Goal: Understand process/instructions: Learn how to perform a task or action

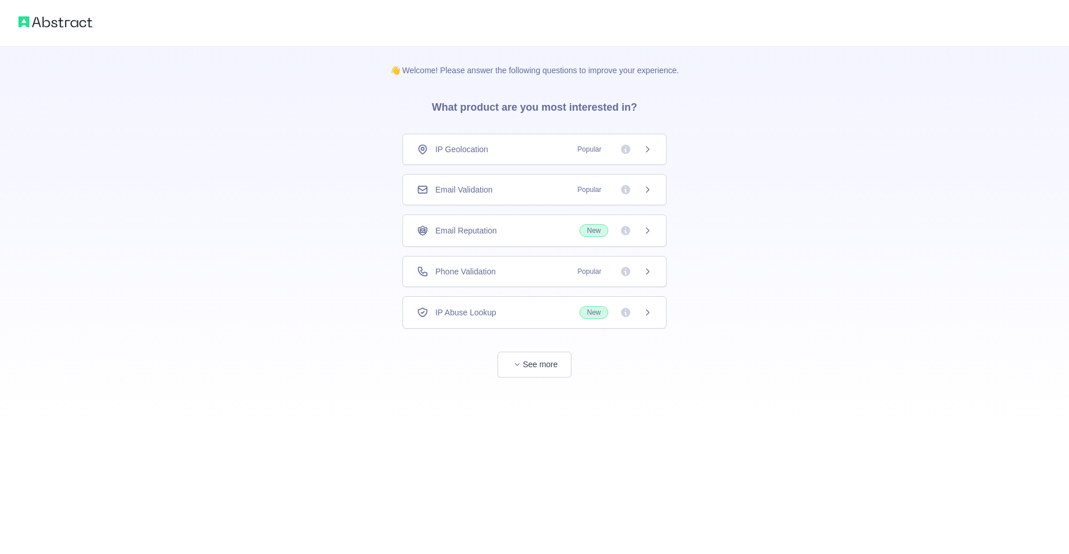
click at [515, 206] on div "IP Geolocation Popular Email Validation Popular Email Reputation New Phone Vali…" at bounding box center [534, 231] width 264 height 195
click at [520, 194] on div "Email Validation Popular" at bounding box center [534, 190] width 235 height 12
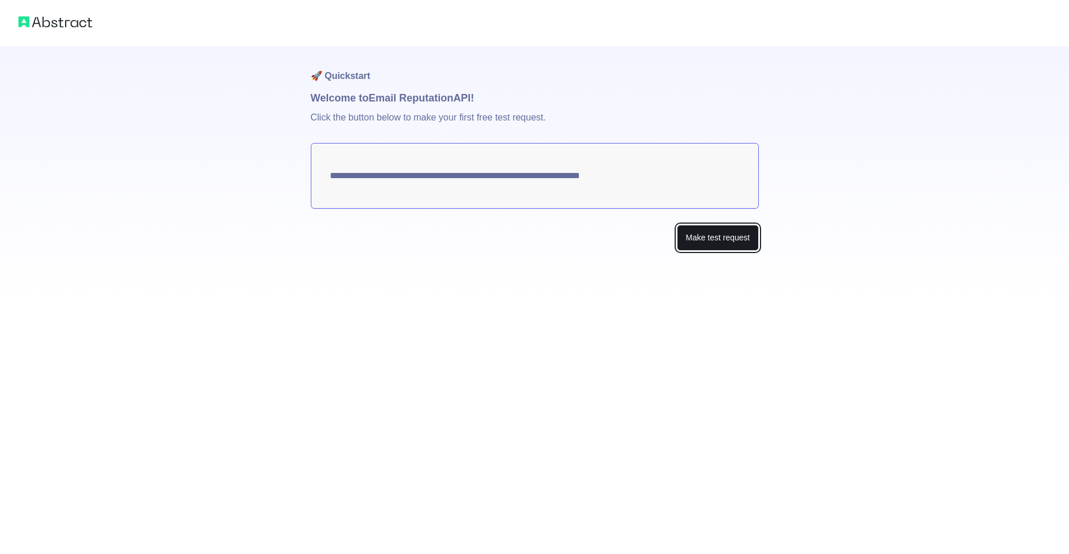
click at [707, 237] on button "Make test request" at bounding box center [717, 238] width 81 height 26
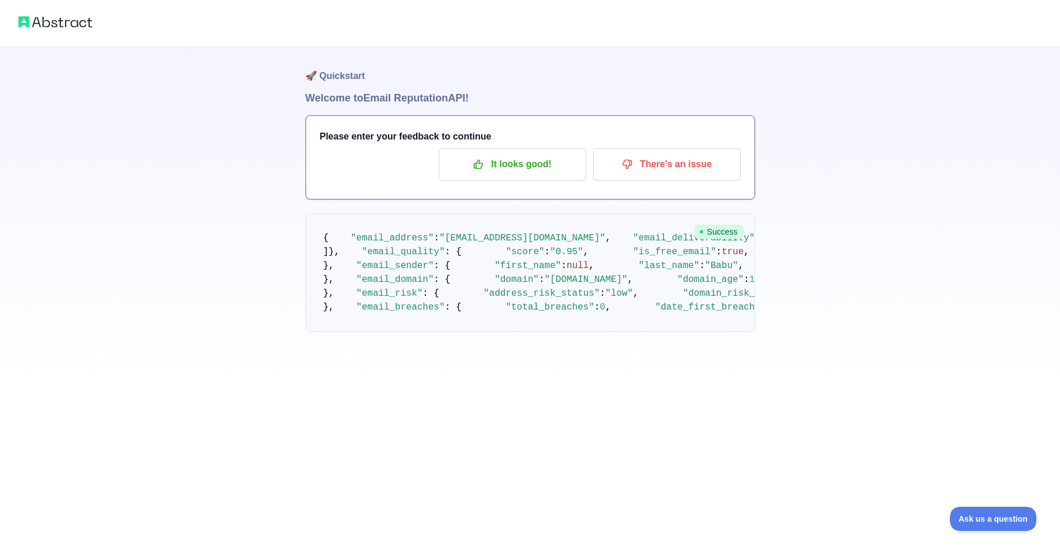
scroll to position [530, 0]
click at [51, 17] on img at bounding box center [55, 22] width 74 height 16
click at [25, 29] on img at bounding box center [55, 22] width 74 height 16
